Goal: Information Seeking & Learning: Check status

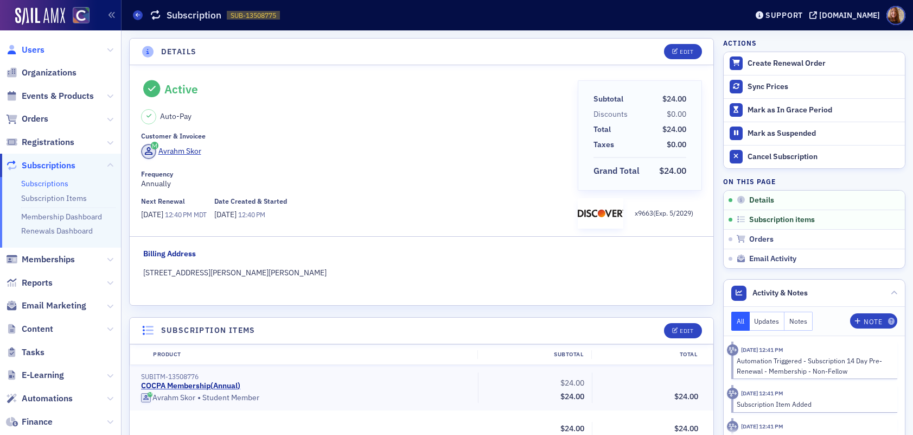
click at [39, 47] on span "Users" at bounding box center [33, 50] width 23 height 12
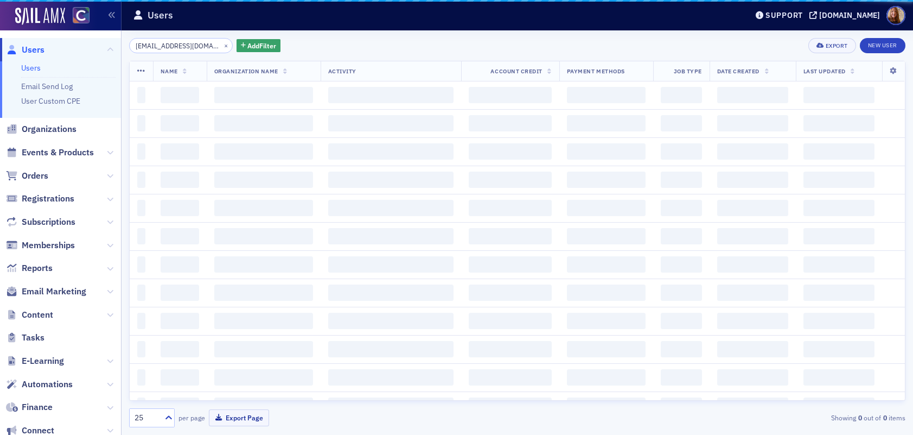
scroll to position [0, 8]
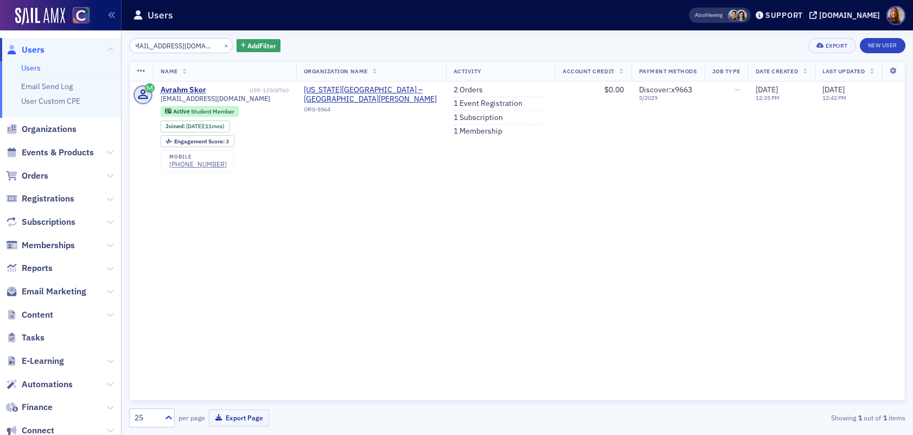
click at [163, 44] on input "askor@rams.colostate.edu" at bounding box center [181, 45] width 104 height 15
click at [165, 44] on input "askor@rams.colostate.edu" at bounding box center [181, 45] width 104 height 15
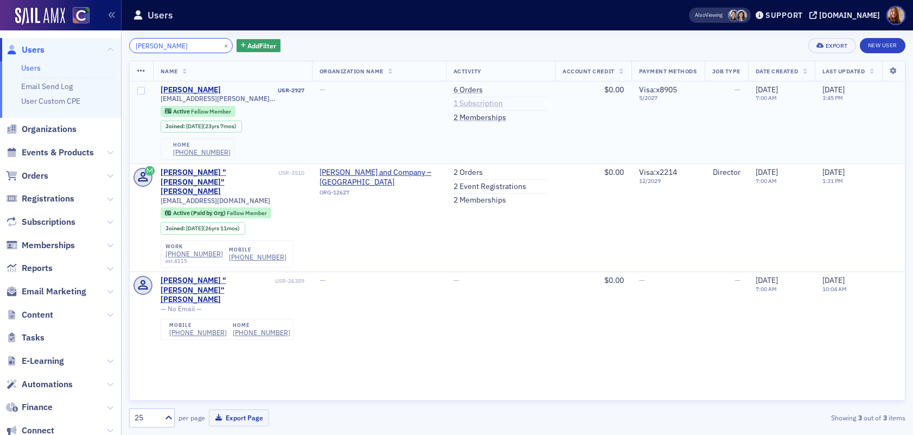
type input "bradac"
click at [479, 100] on link "1 Subscription" at bounding box center [478, 104] width 49 height 10
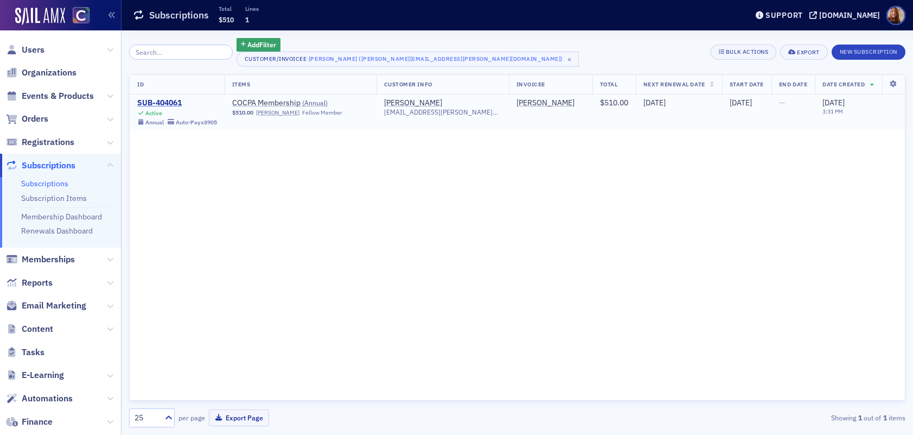
click at [162, 103] on div "SUB-404061" at bounding box center [177, 103] width 80 height 10
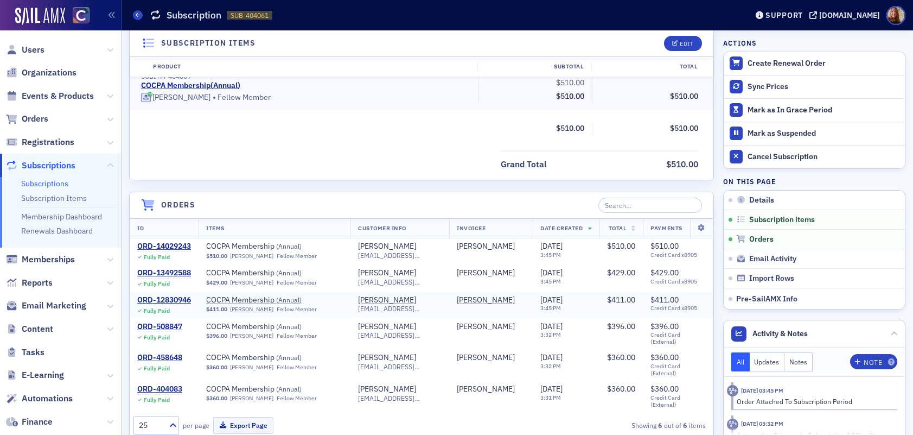
scroll to position [301, 0]
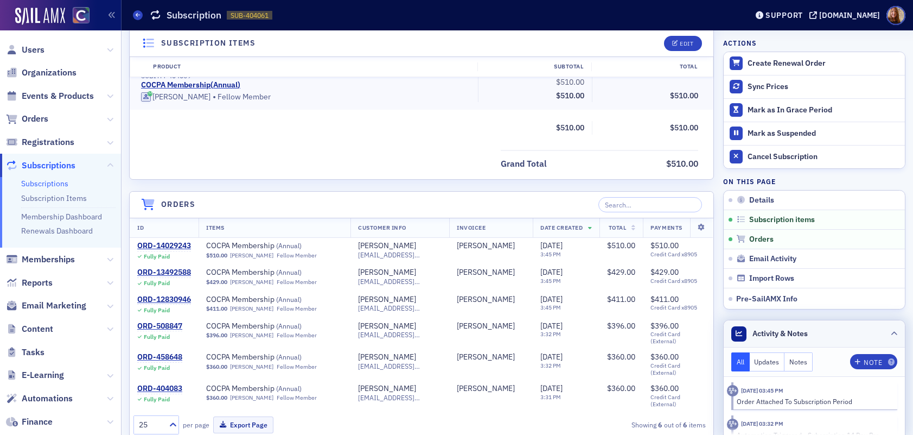
click at [833, 332] on header "Activity & Notes" at bounding box center [814, 333] width 181 height 27
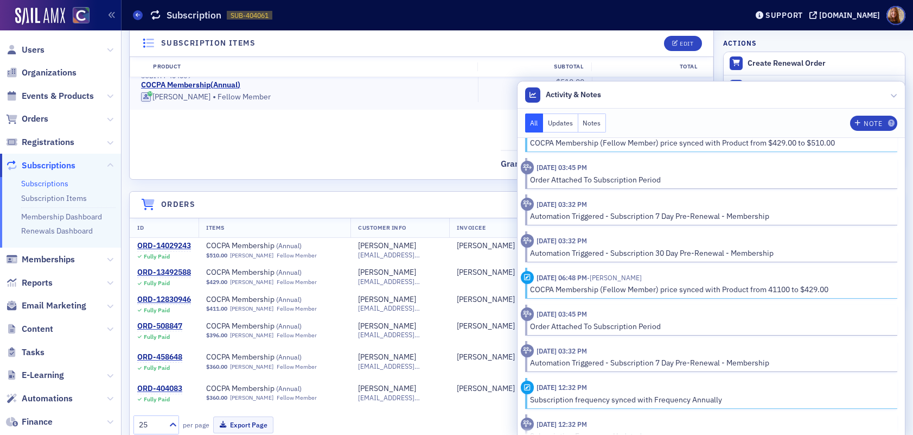
scroll to position [0, 0]
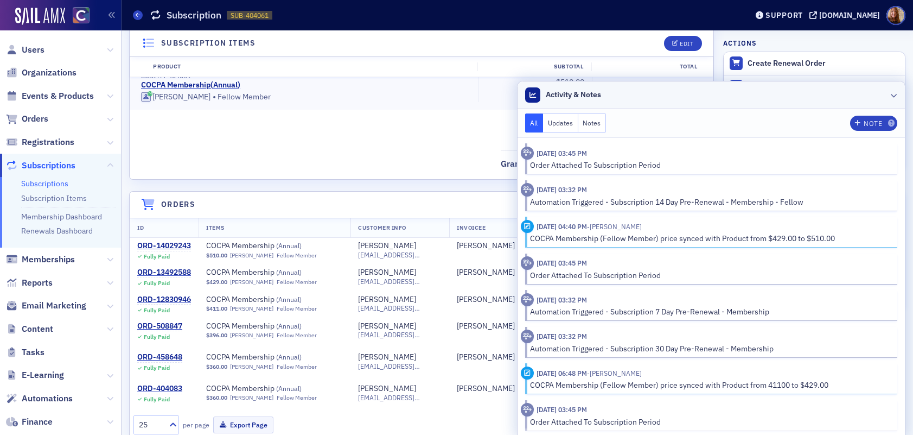
click at [725, 97] on header "Activity & Notes" at bounding box center [712, 94] width 388 height 27
